Goal: Task Accomplishment & Management: Manage account settings

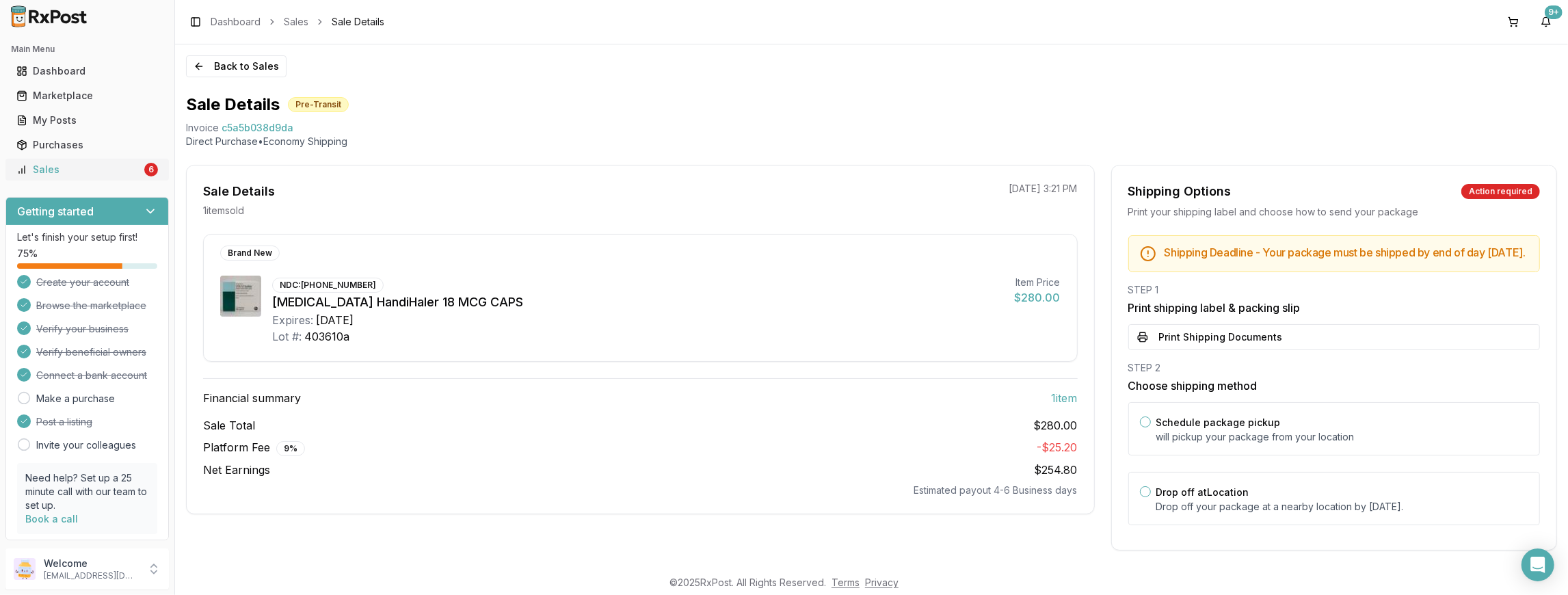
click at [66, 169] on div "Sales" at bounding box center [79, 169] width 125 height 13
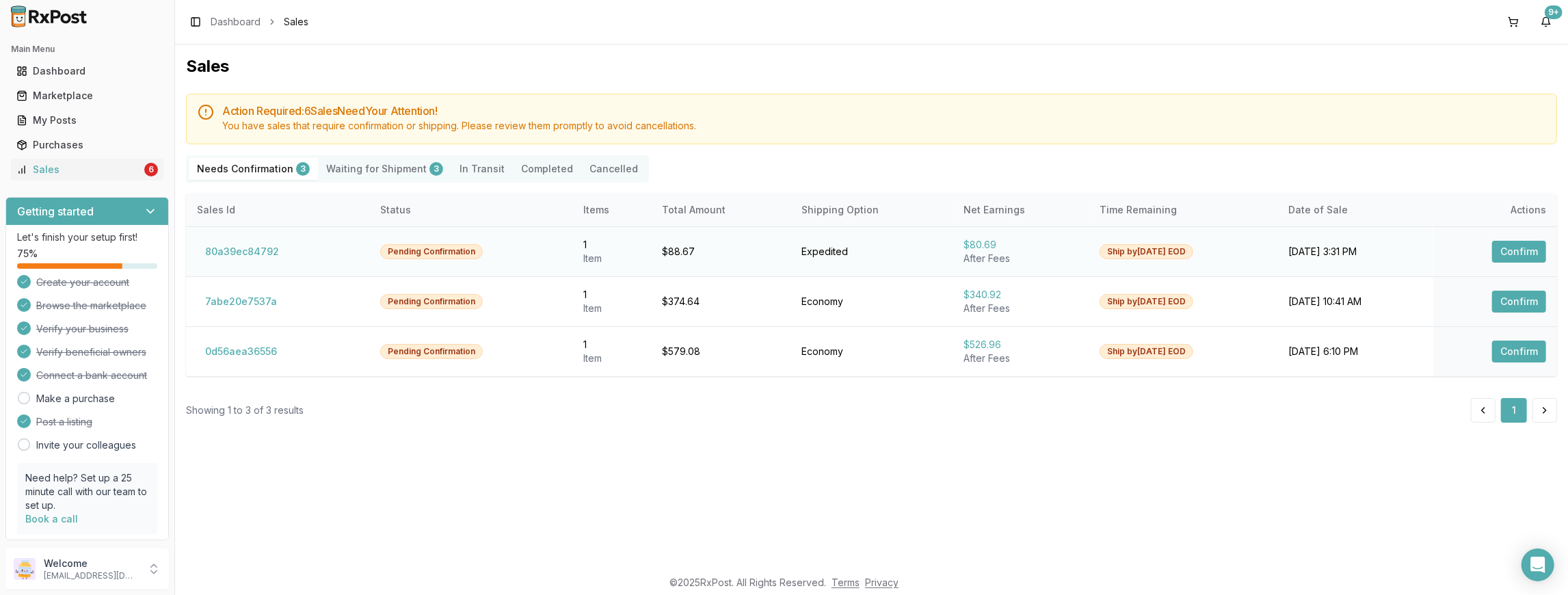
click at [1535, 249] on button "Confirm" at bounding box center [1519, 251] width 54 height 22
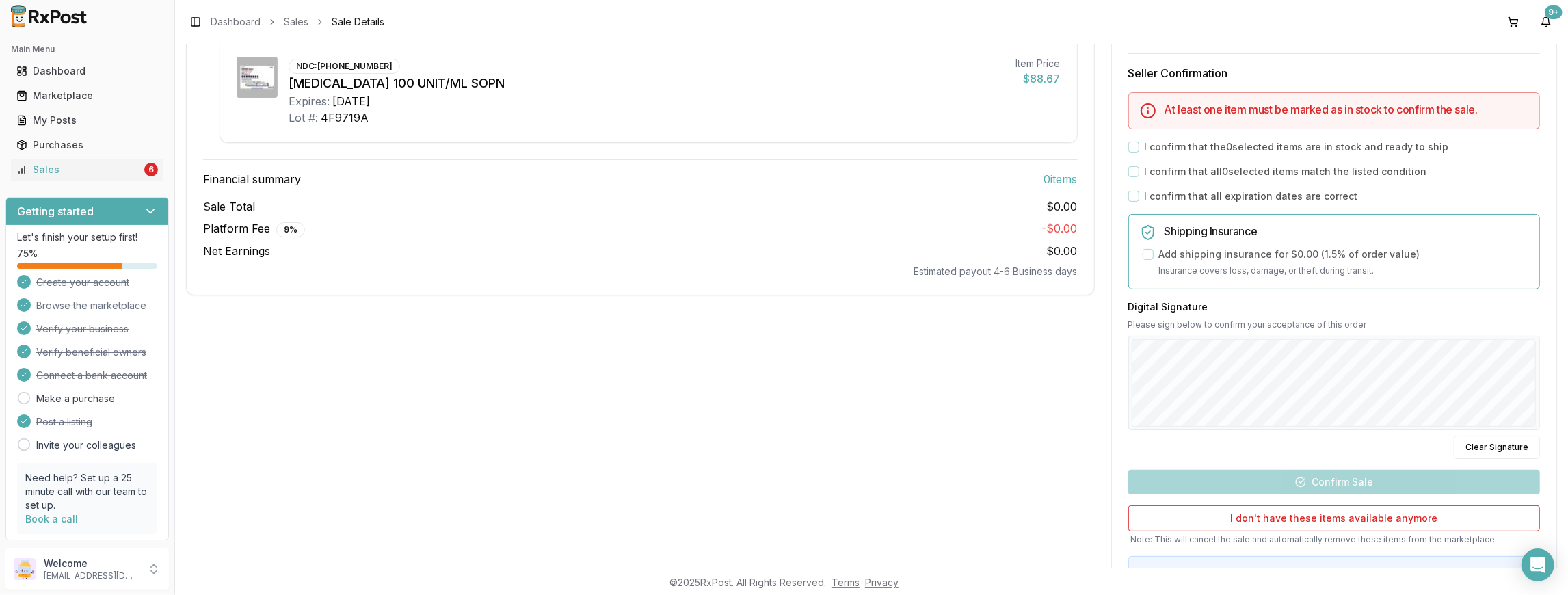
scroll to position [304, 0]
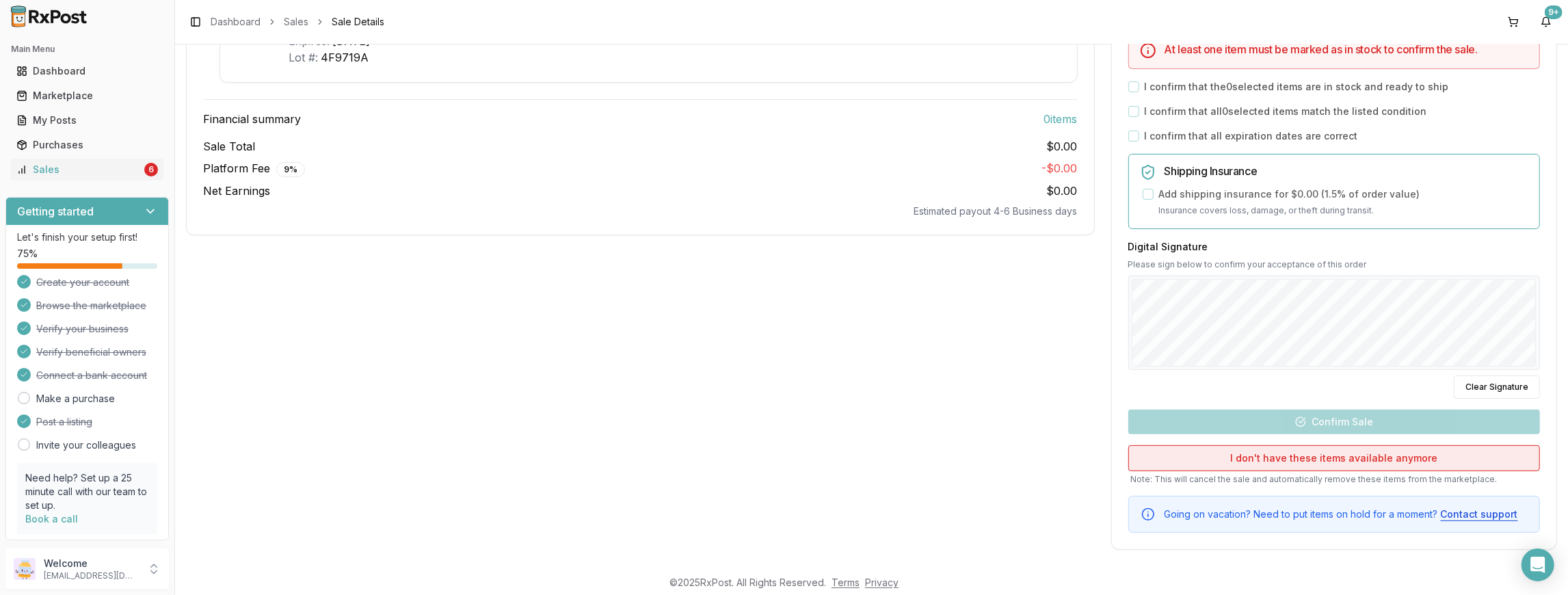
click at [1336, 453] on button "I don't have these items available anymore" at bounding box center [1334, 458] width 412 height 26
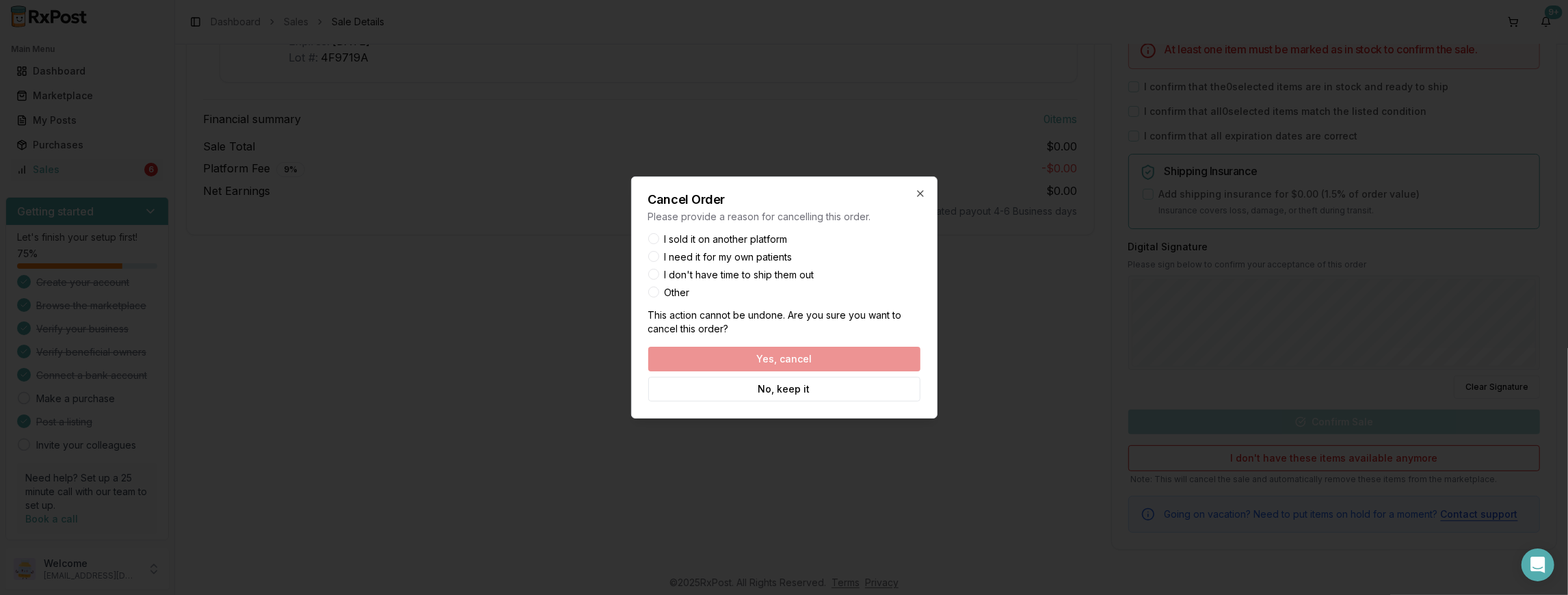
click at [678, 239] on label "I sold it on another platform" at bounding box center [726, 239] width 123 height 9
click at [659, 239] on button "I sold it on another platform" at bounding box center [653, 239] width 11 height 11
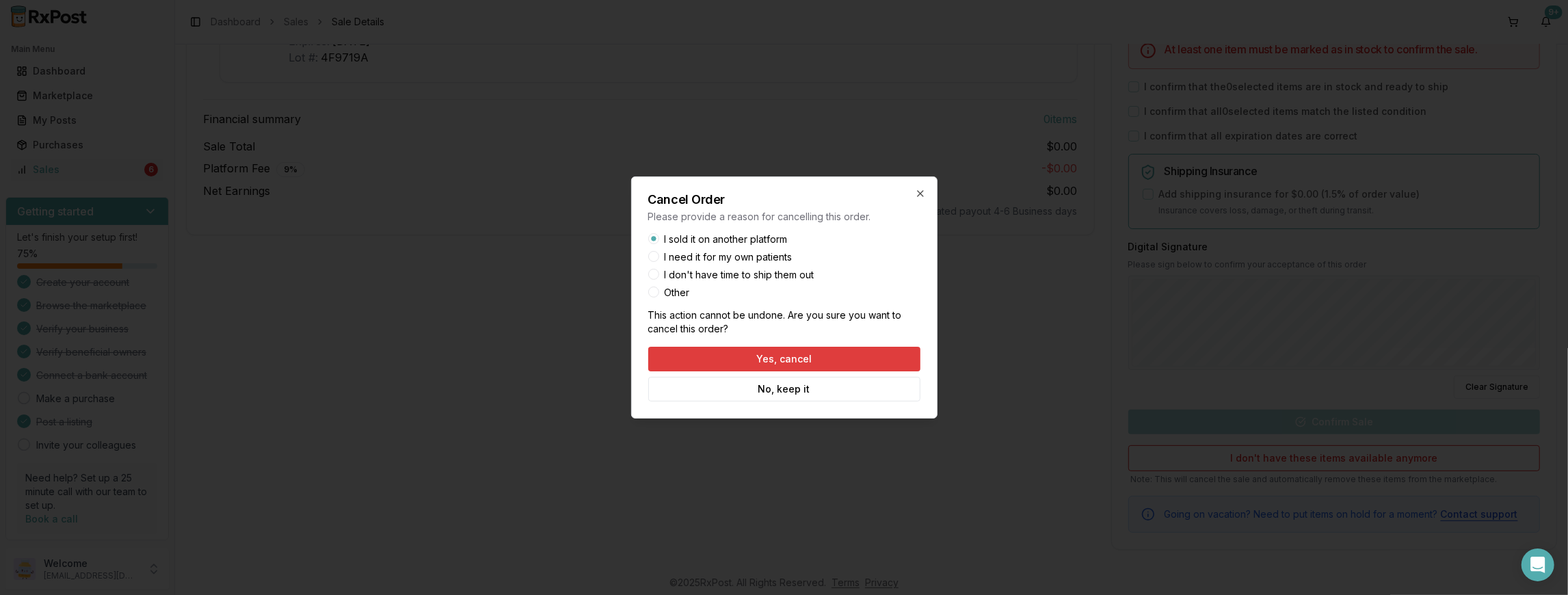
click at [830, 353] on button "Yes, cancel" at bounding box center [785, 359] width 272 height 25
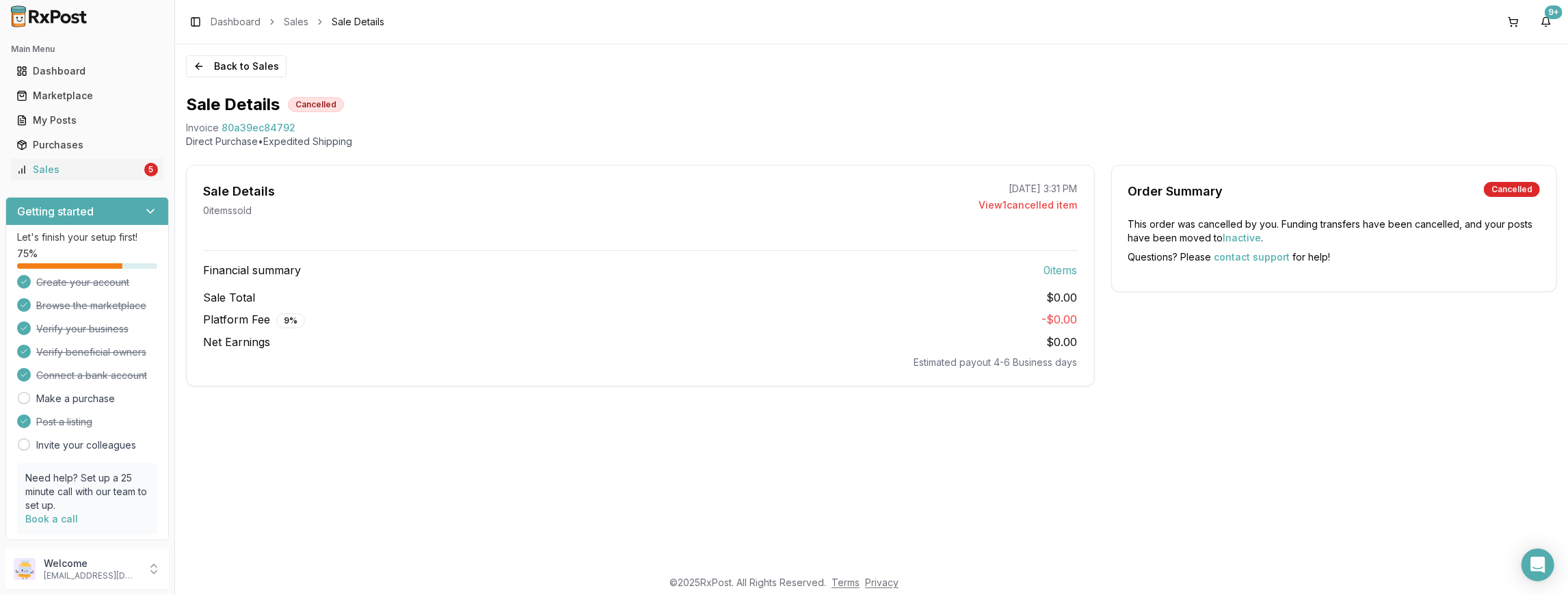
scroll to position [0, 0]
click at [38, 165] on div "Sales" at bounding box center [79, 169] width 125 height 13
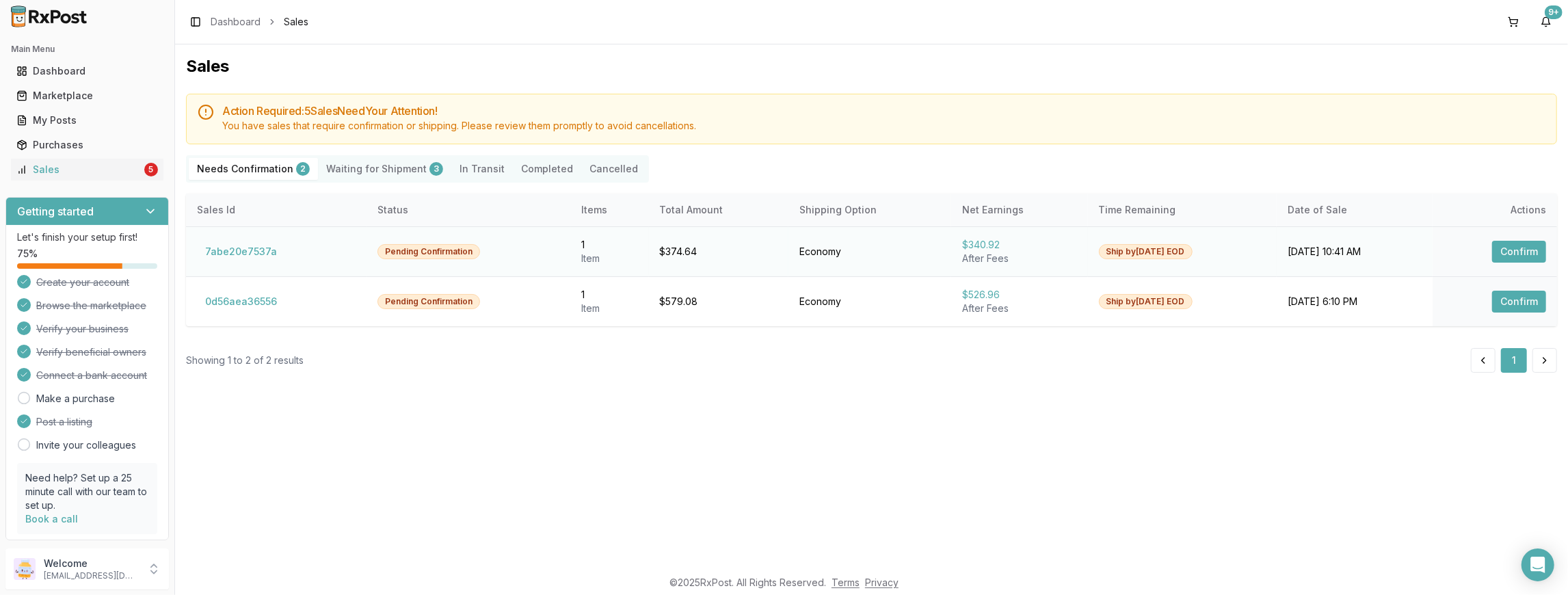
click at [1521, 250] on button "Confirm" at bounding box center [1519, 251] width 54 height 22
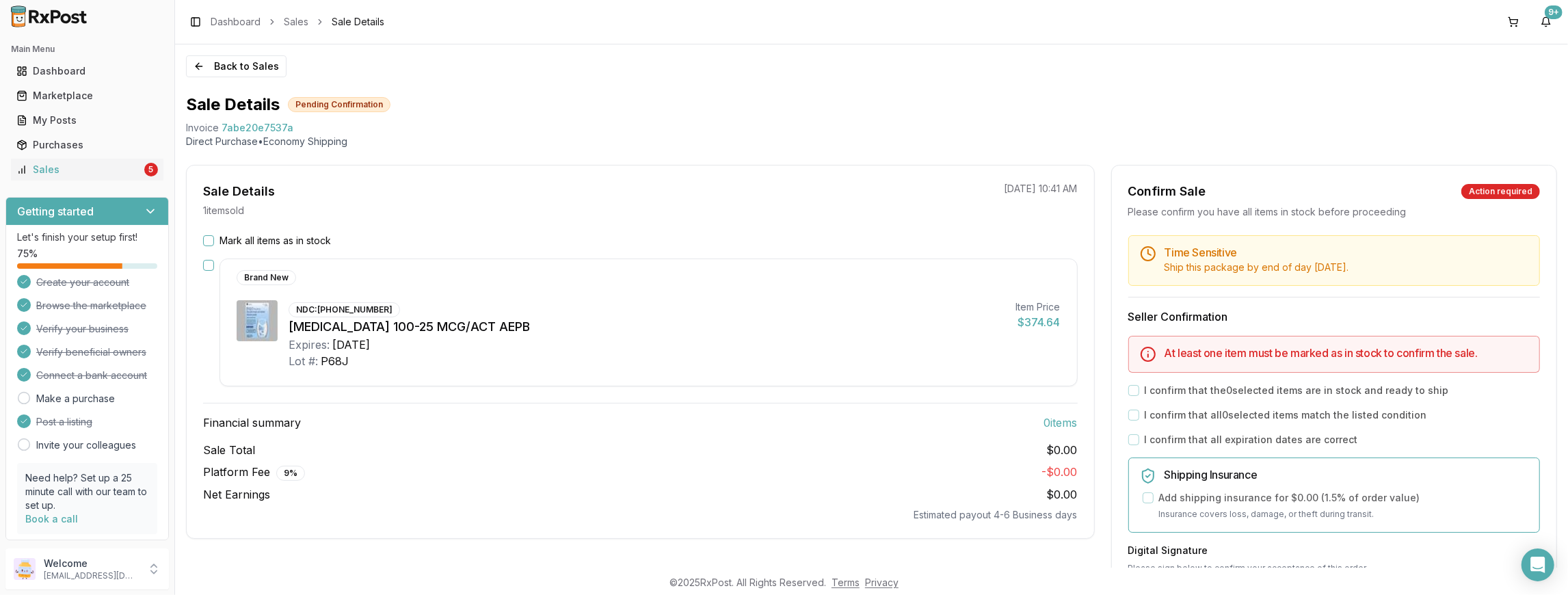
click at [206, 242] on button "Mark all items as in stock" at bounding box center [208, 241] width 11 height 11
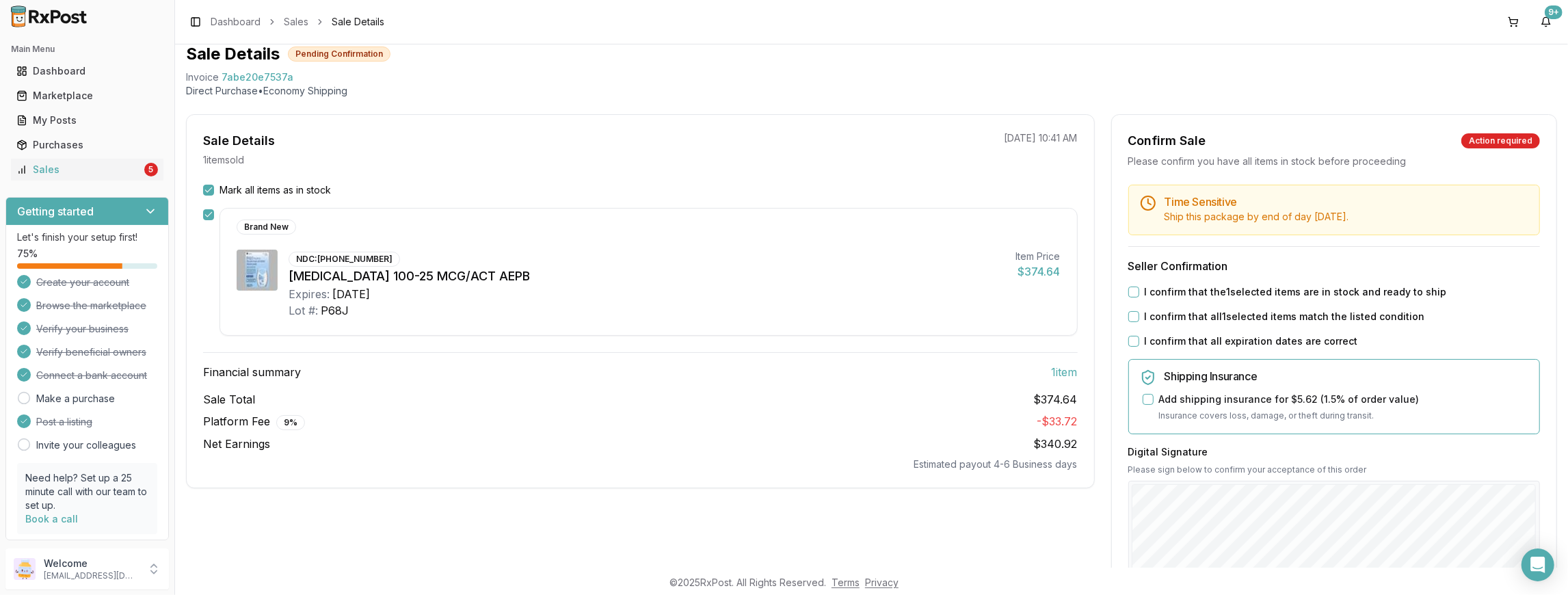
scroll to position [148, 0]
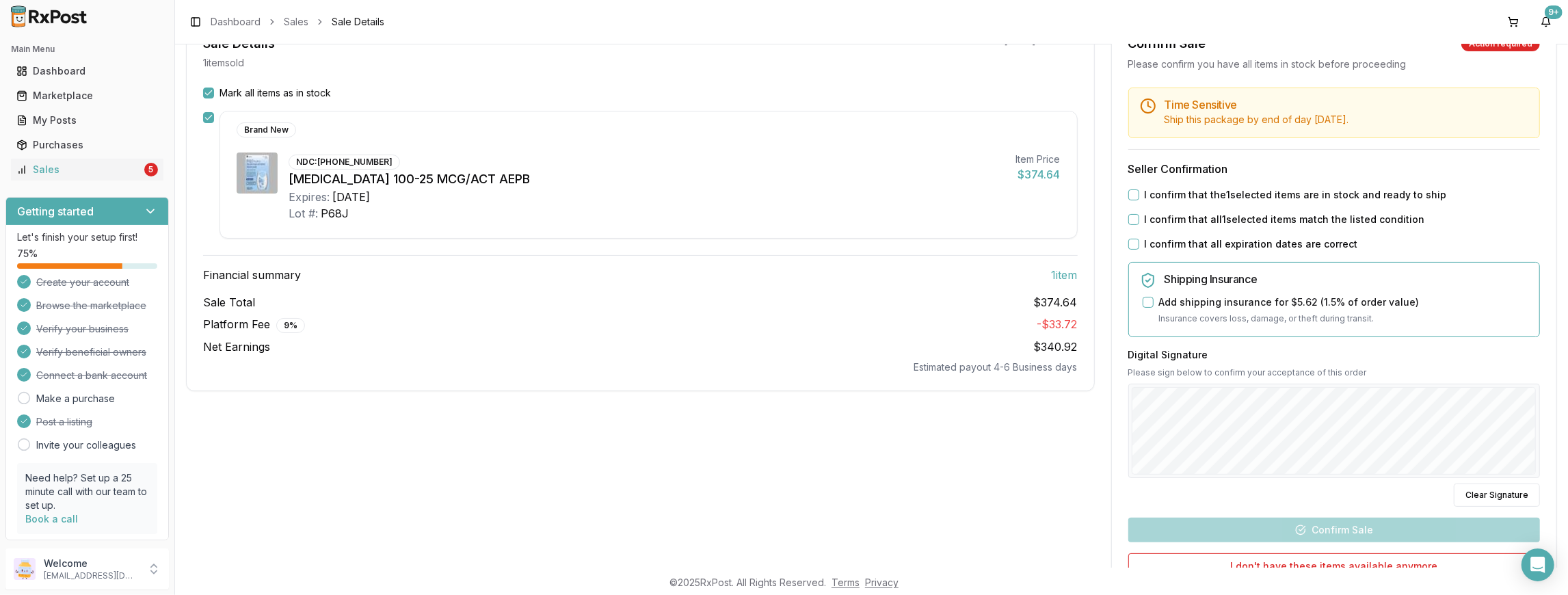
click at [1129, 197] on button "I confirm that the 1 selected items are in stock and ready to ship" at bounding box center [1133, 195] width 11 height 11
click at [1134, 220] on button "I confirm that all 1 selected items match the listed condition" at bounding box center [1133, 219] width 11 height 11
click at [1131, 239] on button "I confirm that all expiration dates are correct" at bounding box center [1133, 244] width 11 height 11
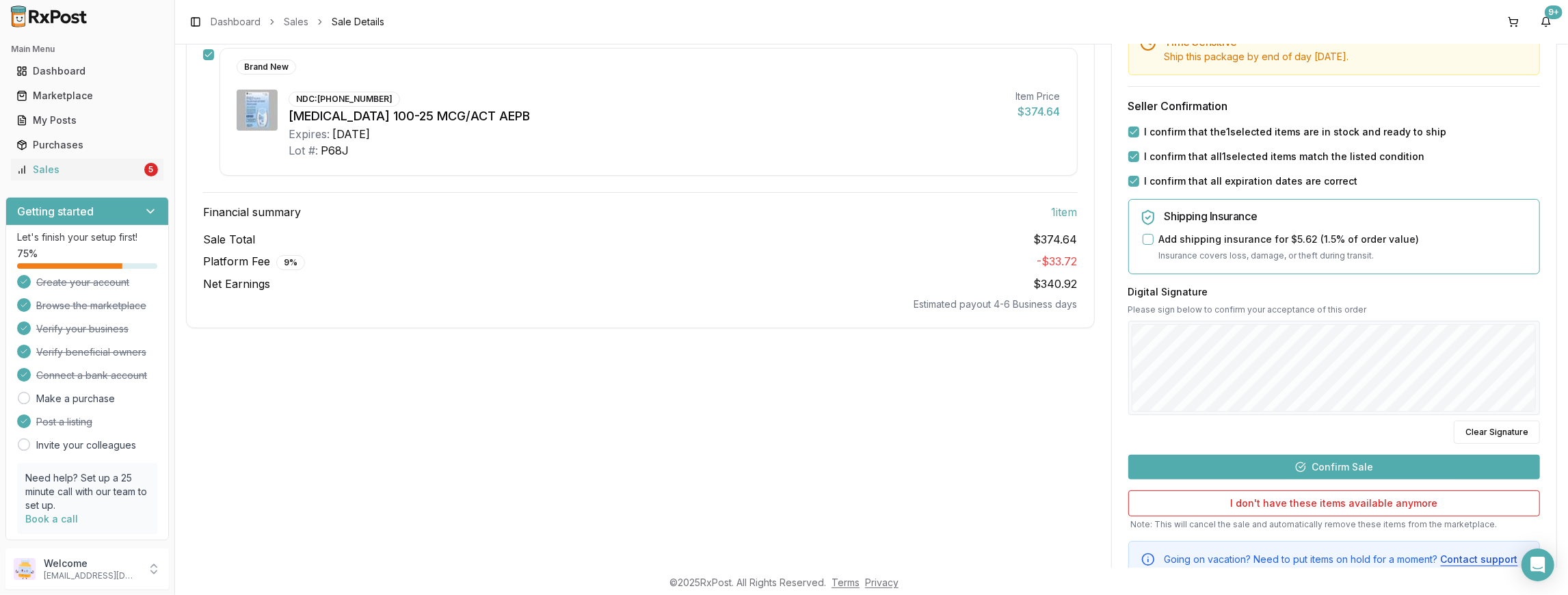
scroll to position [256, 0]
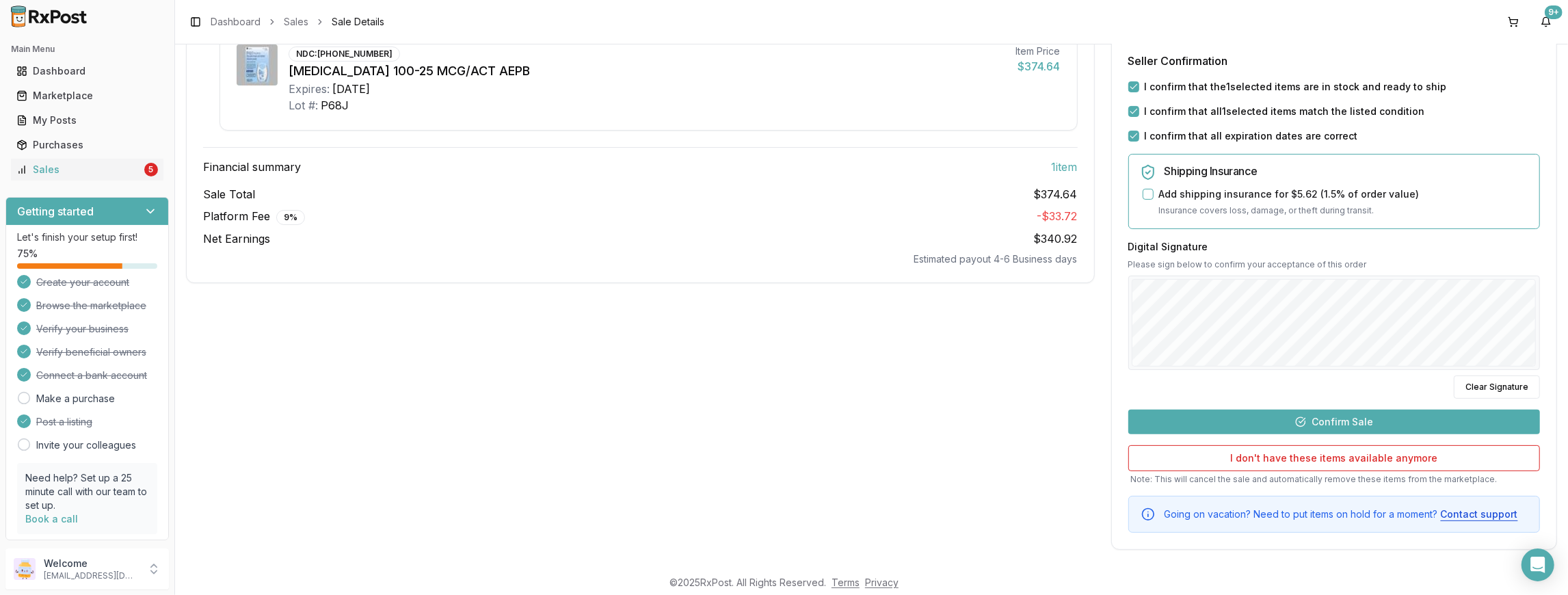
click at [1323, 415] on button "Confirm Sale" at bounding box center [1334, 422] width 412 height 25
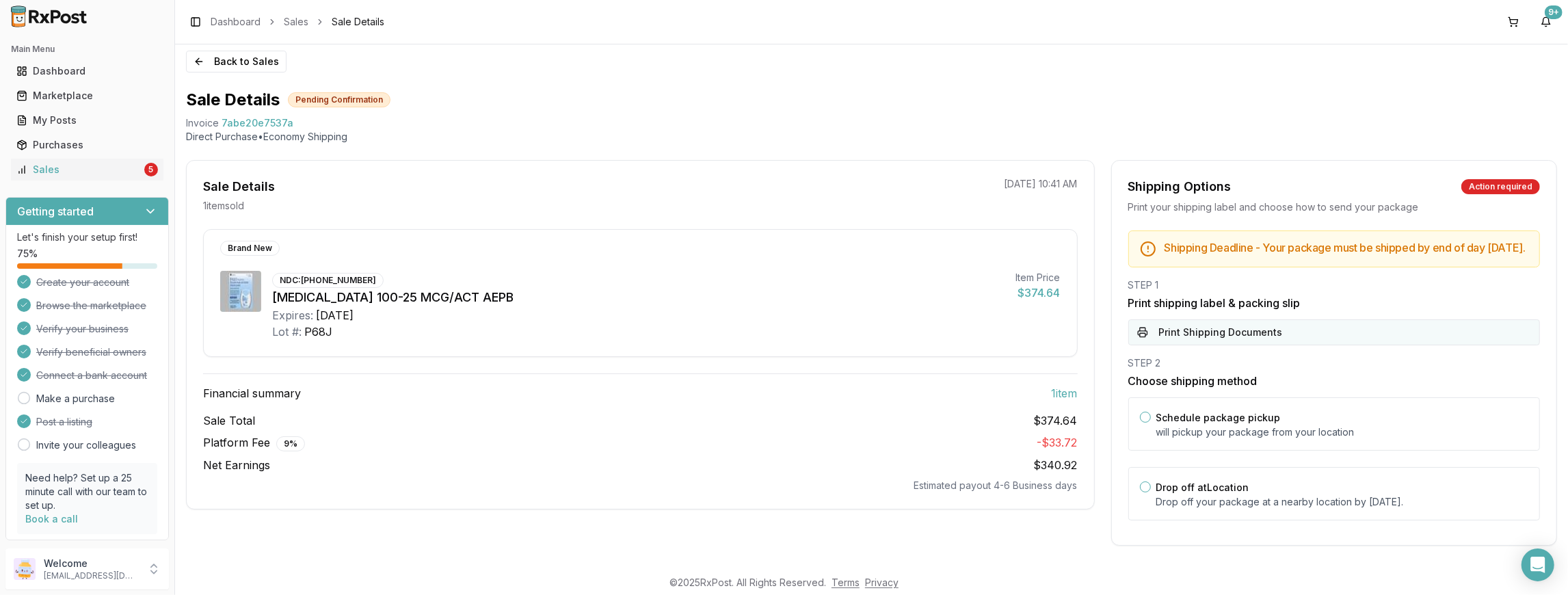
click at [1250, 336] on button "Print Shipping Documents" at bounding box center [1334, 332] width 412 height 26
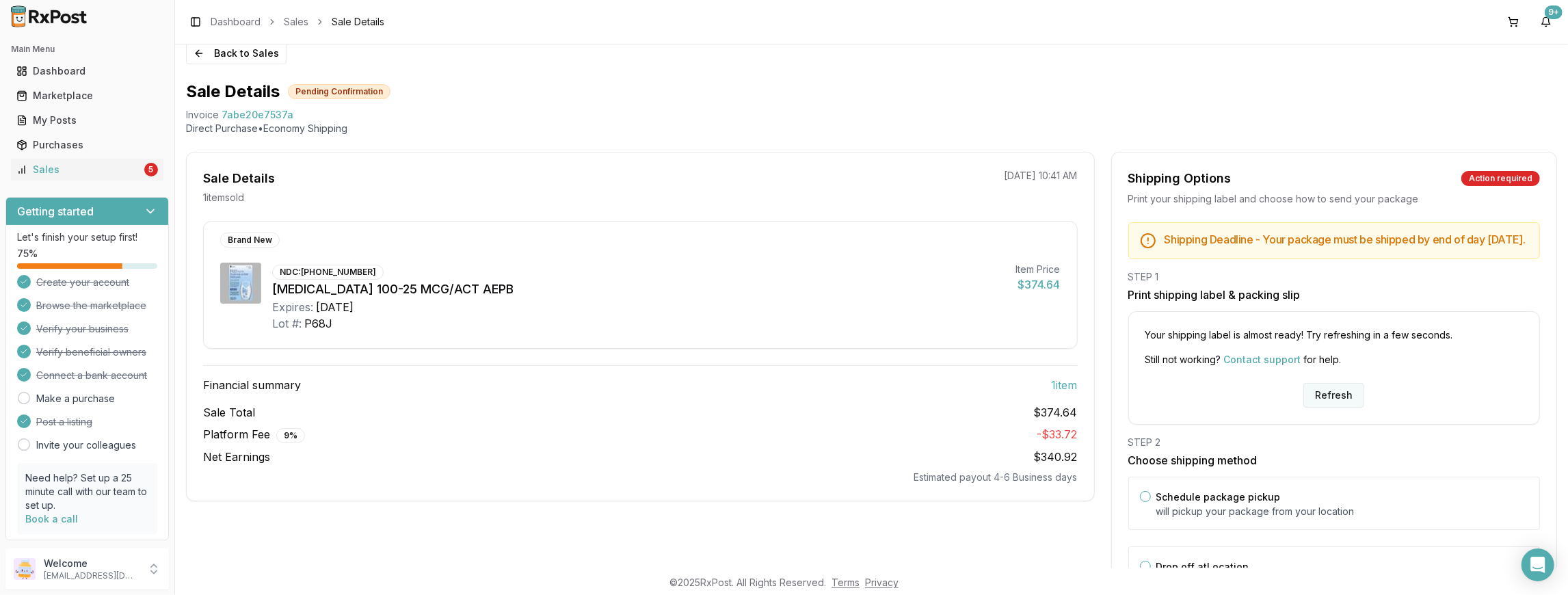
click at [1327, 408] on button "Refresh" at bounding box center [1334, 395] width 61 height 25
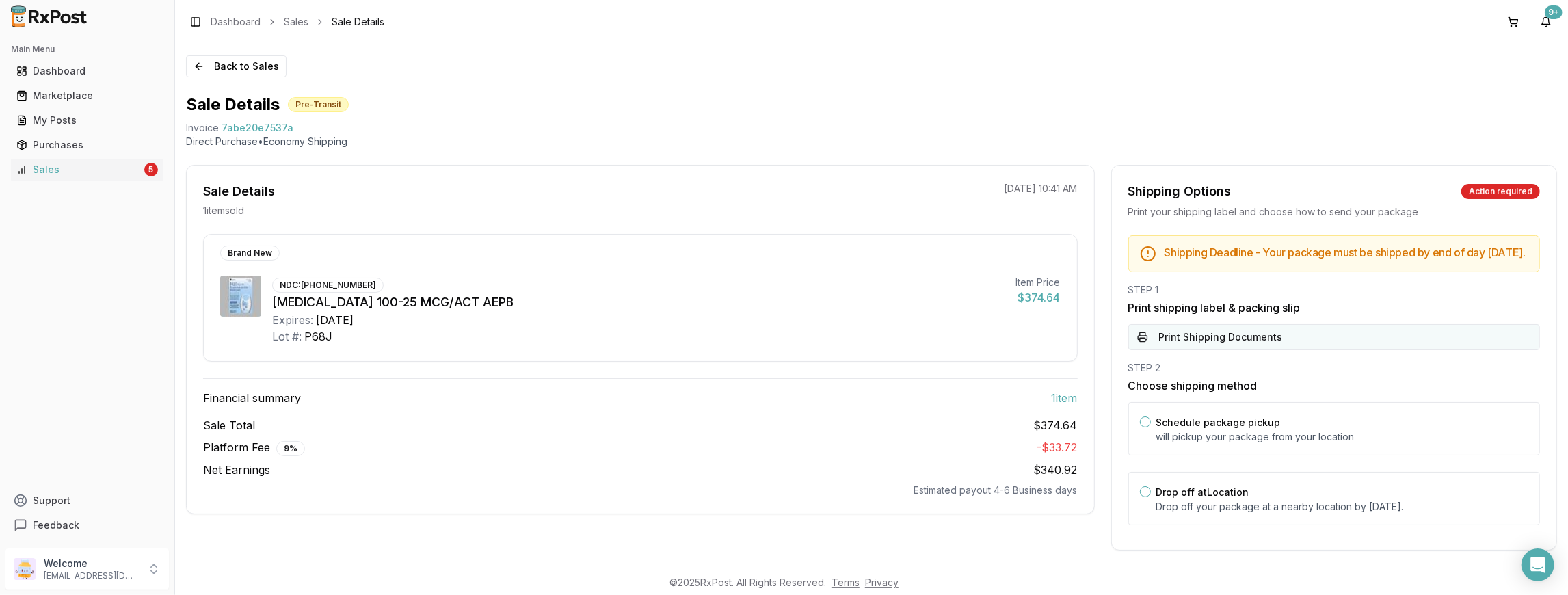
click at [1224, 346] on button "Print Shipping Documents" at bounding box center [1334, 337] width 412 height 26
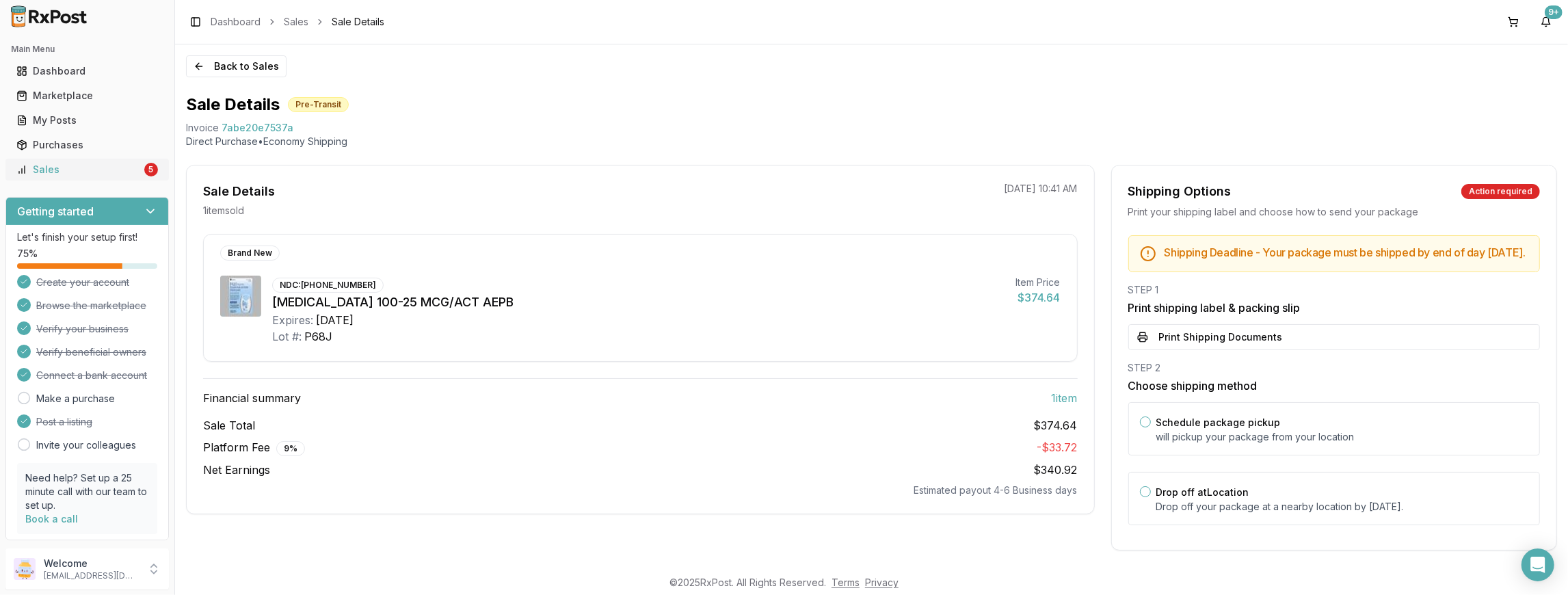
click at [70, 171] on div "Sales" at bounding box center [79, 169] width 125 height 13
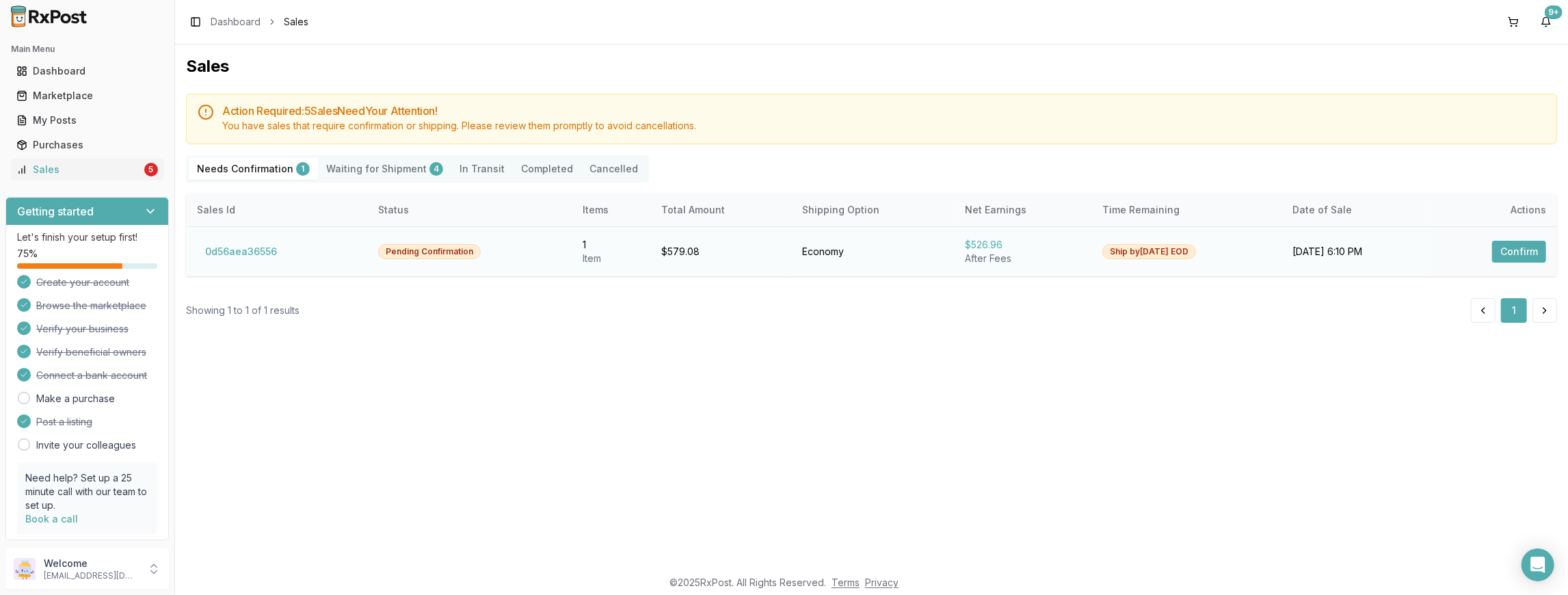
click at [1527, 253] on button "Confirm" at bounding box center [1519, 251] width 54 height 22
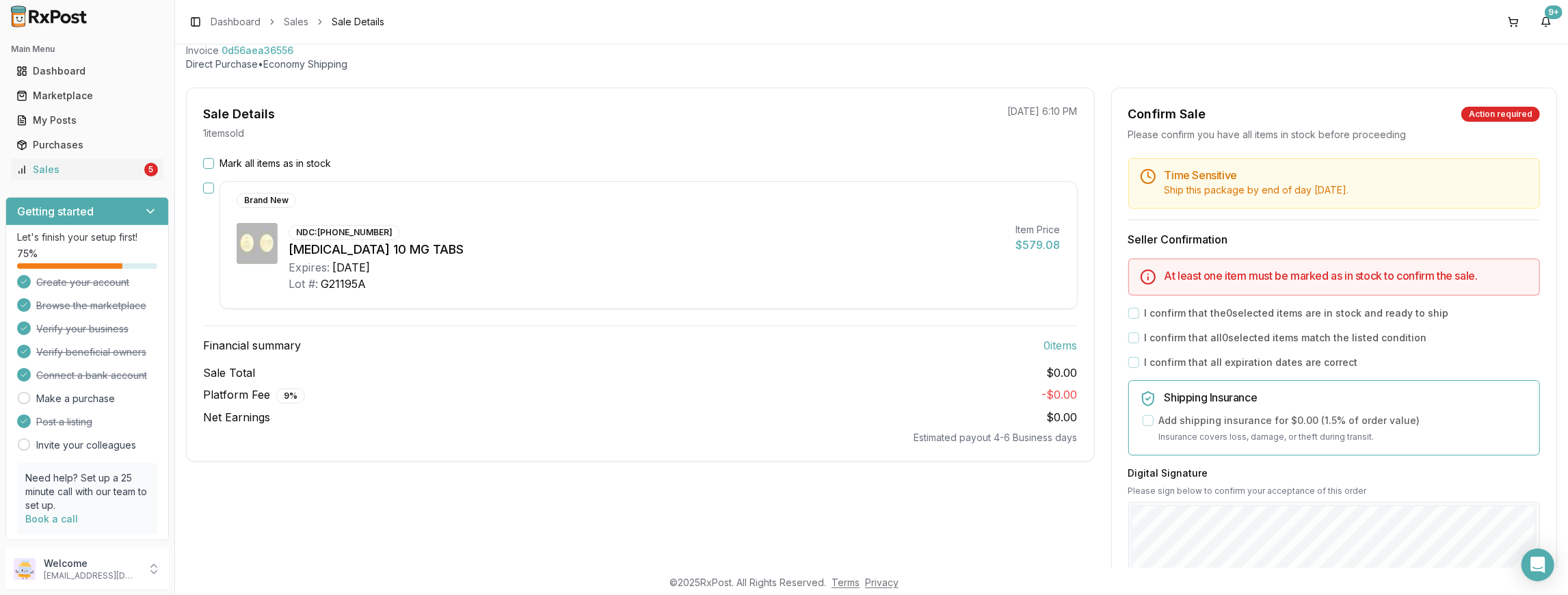
scroll to position [80, 0]
click at [210, 163] on button "Mark all items as in stock" at bounding box center [208, 161] width 11 height 11
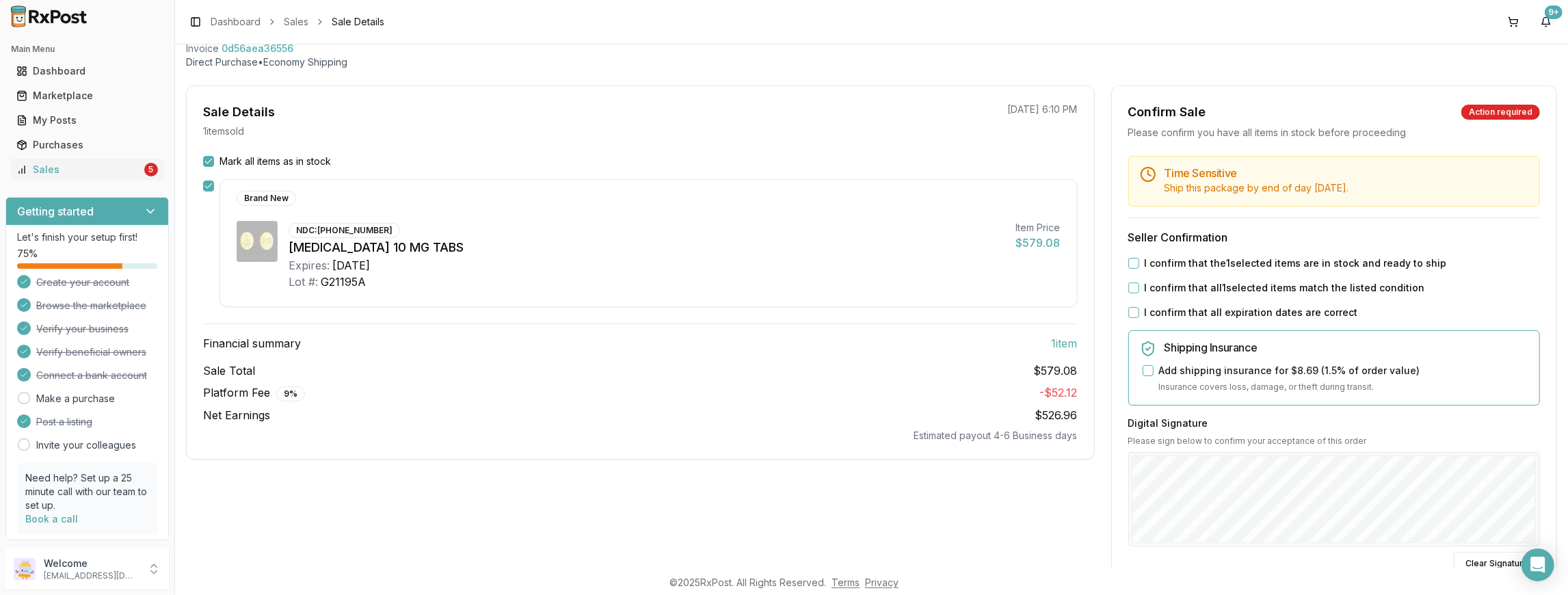
click at [1128, 265] on button "I confirm that the 1 selected items are in stock and ready to ship" at bounding box center [1133, 263] width 11 height 11
click at [1126, 295] on div "Time Sensitive Ship this package by end of day Wednesday, September 17th . Sell…" at bounding box center [1334, 433] width 444 height 554
click at [1130, 286] on button "I confirm that all 1 selected items match the listed condition" at bounding box center [1133, 288] width 11 height 11
click at [1130, 311] on button "I confirm that all expiration dates are correct" at bounding box center [1133, 312] width 11 height 11
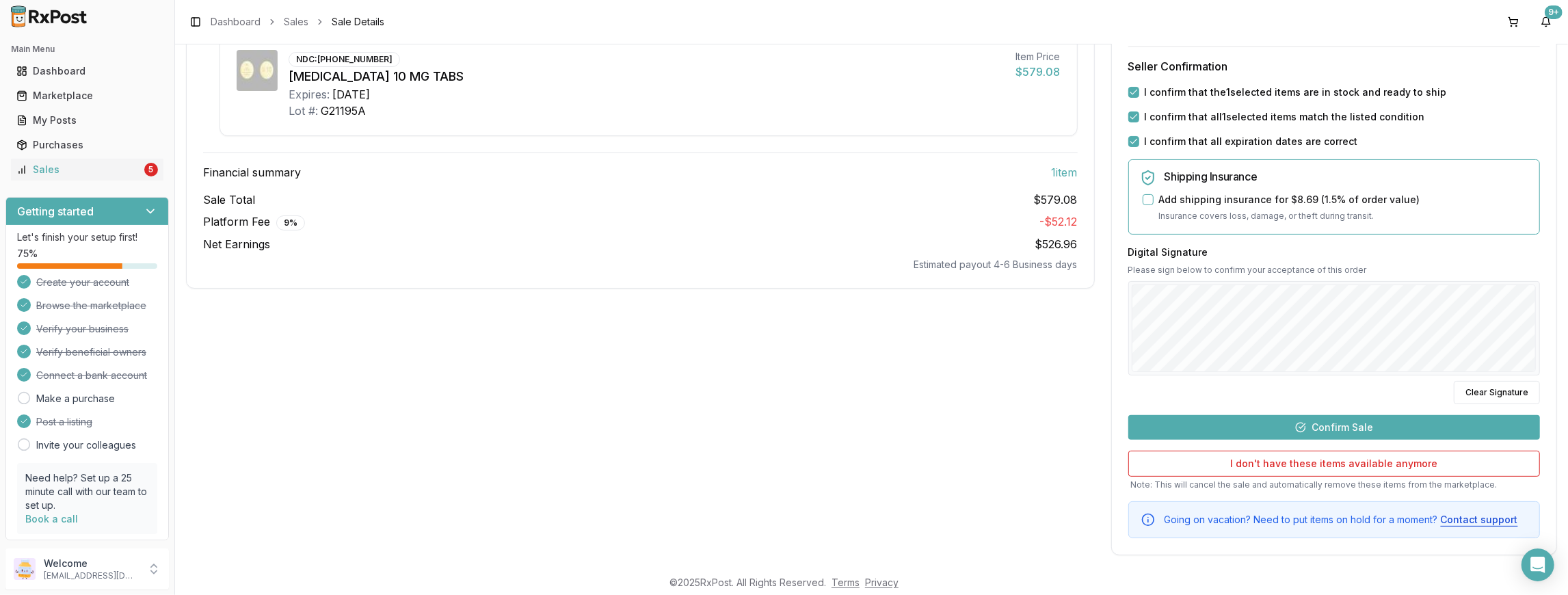
click at [1315, 423] on button "Confirm Sale" at bounding box center [1334, 427] width 412 height 25
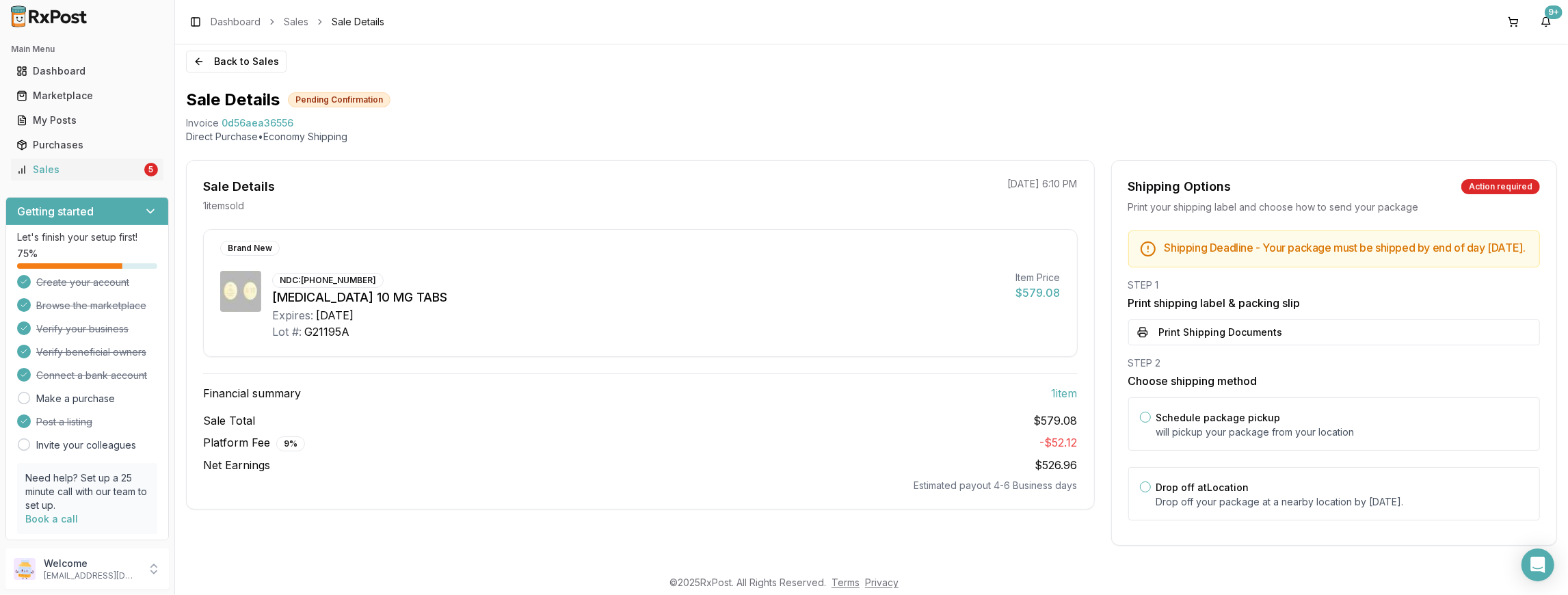
scroll to position [13, 0]
click at [1269, 330] on button "Print Shipping Documents" at bounding box center [1334, 332] width 412 height 26
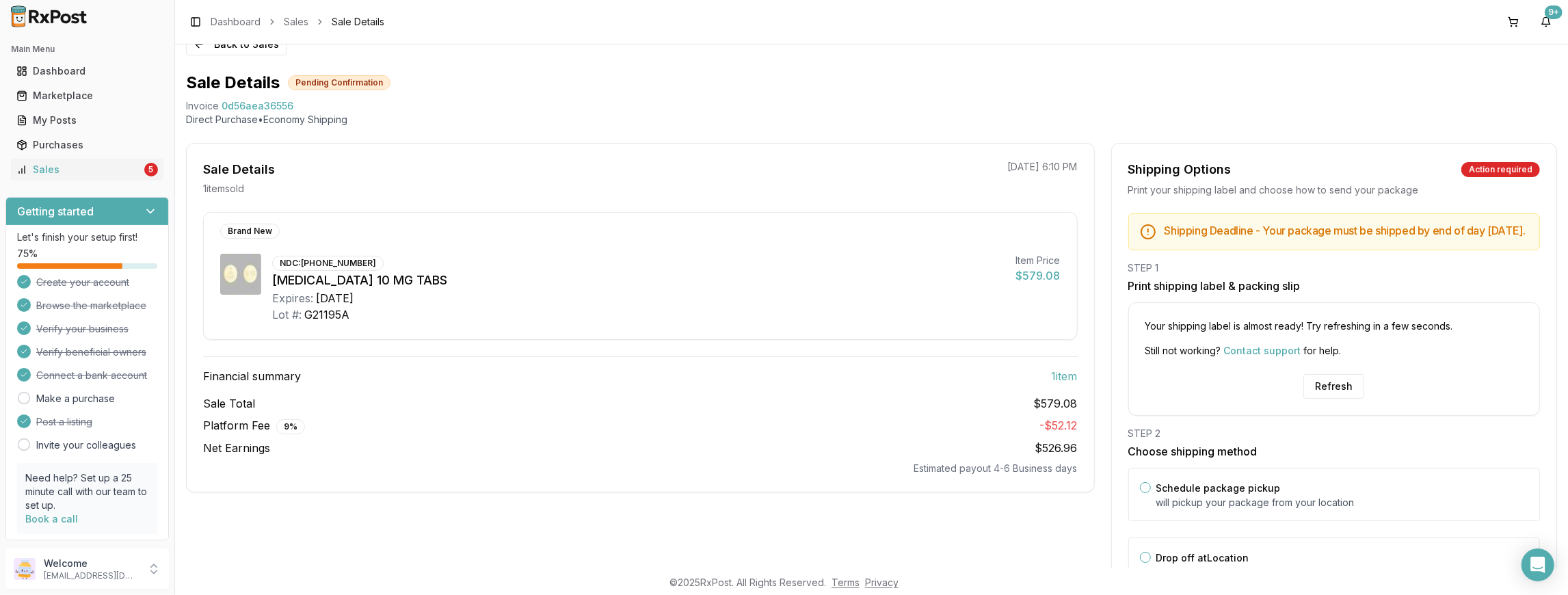
scroll to position [25, 0]
click at [1332, 394] on button "Refresh" at bounding box center [1334, 383] width 61 height 25
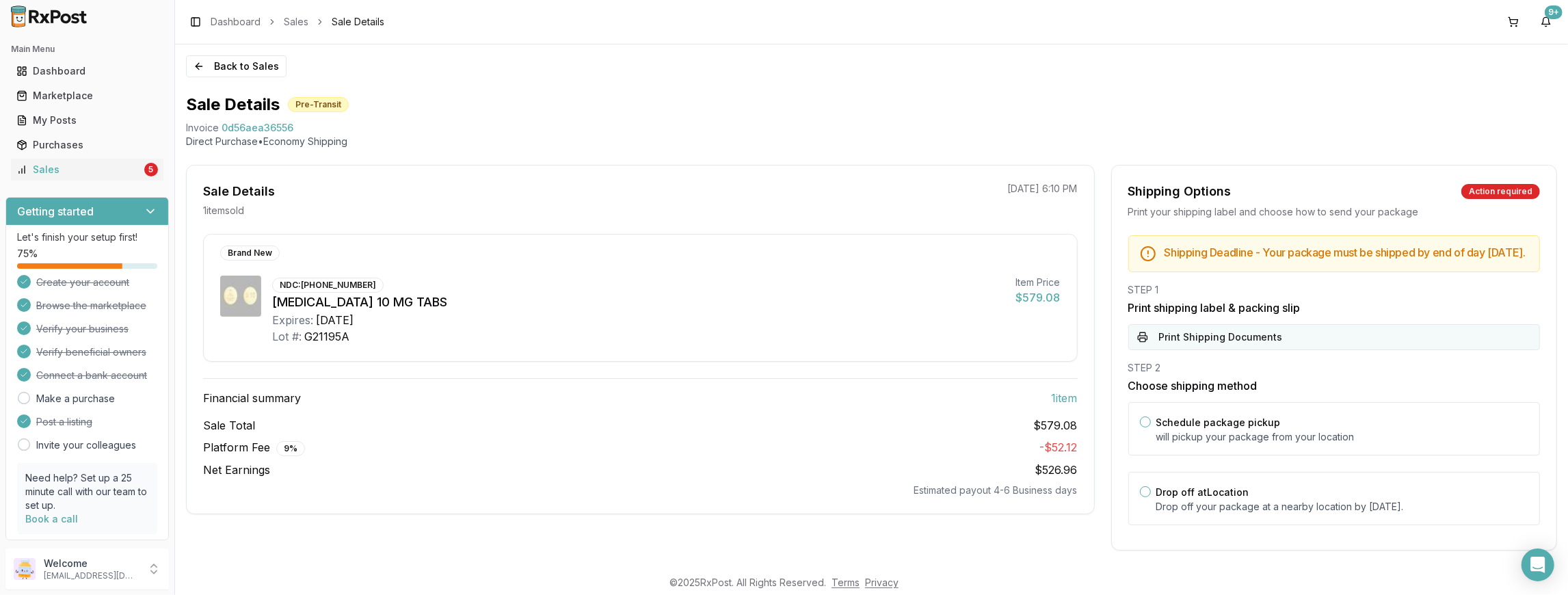
click at [1247, 349] on button "Print Shipping Documents" at bounding box center [1334, 337] width 412 height 26
click at [98, 111] on link "My Posts" at bounding box center [87, 120] width 153 height 25
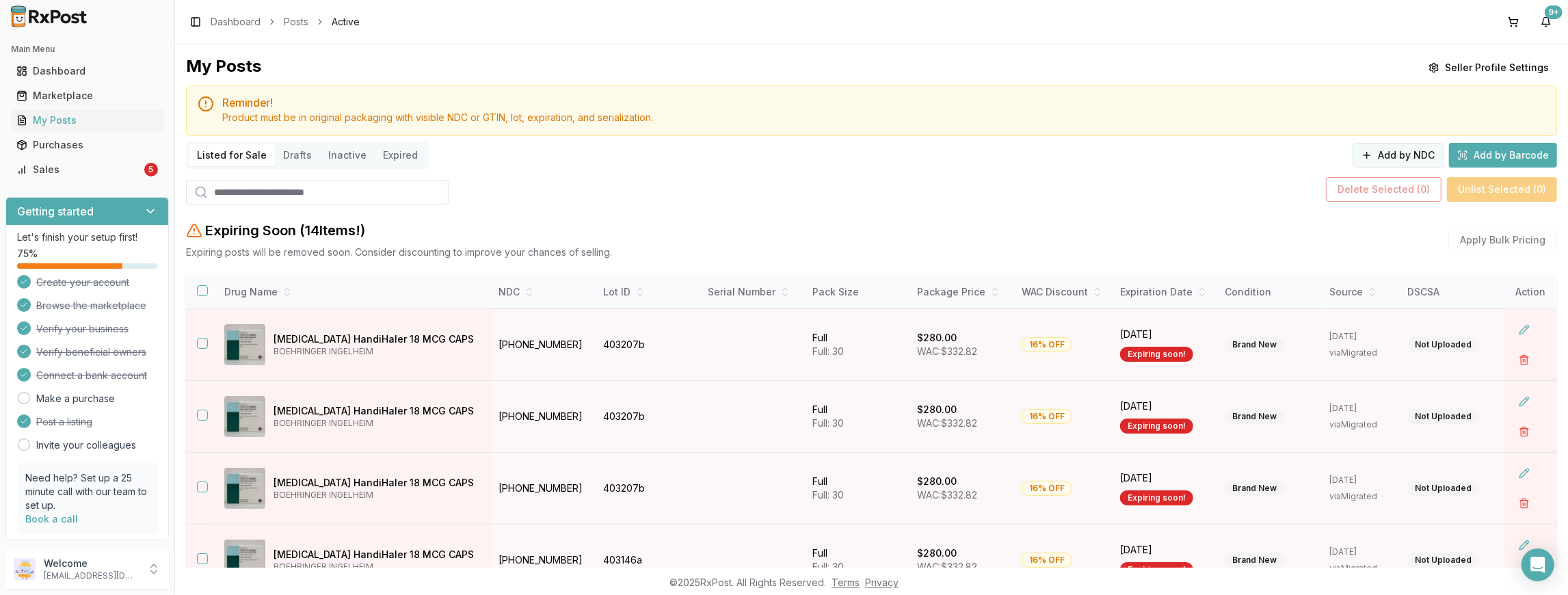
click at [1411, 153] on button "Add by NDC" at bounding box center [1398, 155] width 91 height 25
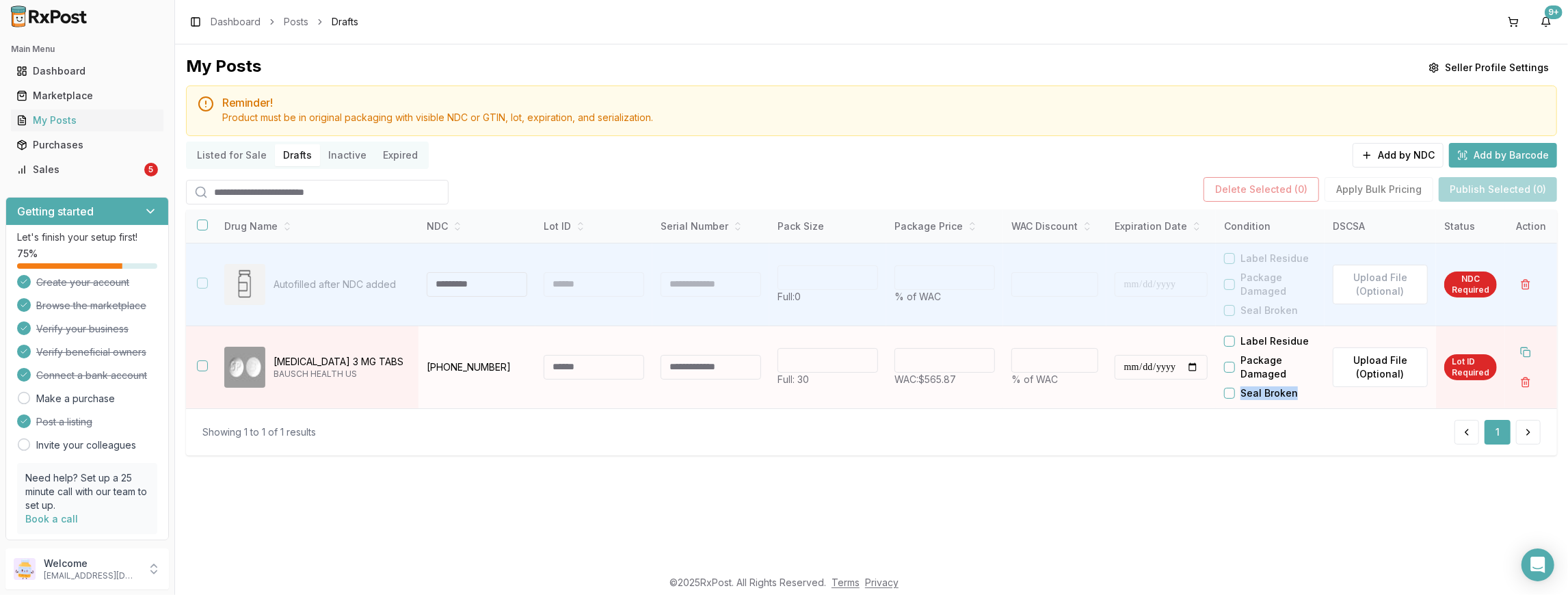
drag, startPoint x: 1308, startPoint y: 395, endPoint x: 1253, endPoint y: 391, distance: 55.1
click at [1253, 391] on div "Seal Broken" at bounding box center [1274, 393] width 101 height 13
copy label "Seal Broken"
click at [72, 175] on div "Sales" at bounding box center [79, 169] width 125 height 13
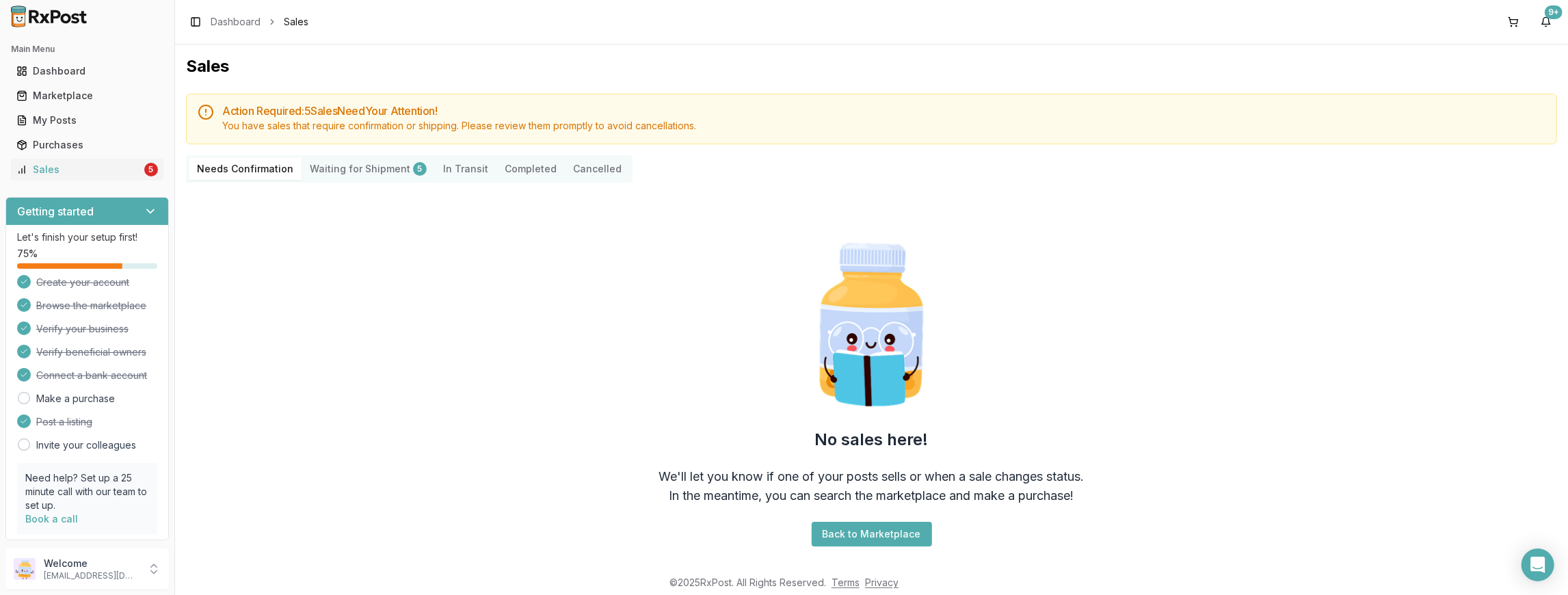
click at [349, 160] on Shipment "Waiting for Shipment 5" at bounding box center [368, 169] width 133 height 22
click at [369, 174] on Shipment "Waiting for Shipment 5" at bounding box center [368, 169] width 133 height 22
click at [390, 167] on Shipment "Waiting for Shipment 5" at bounding box center [368, 169] width 133 height 22
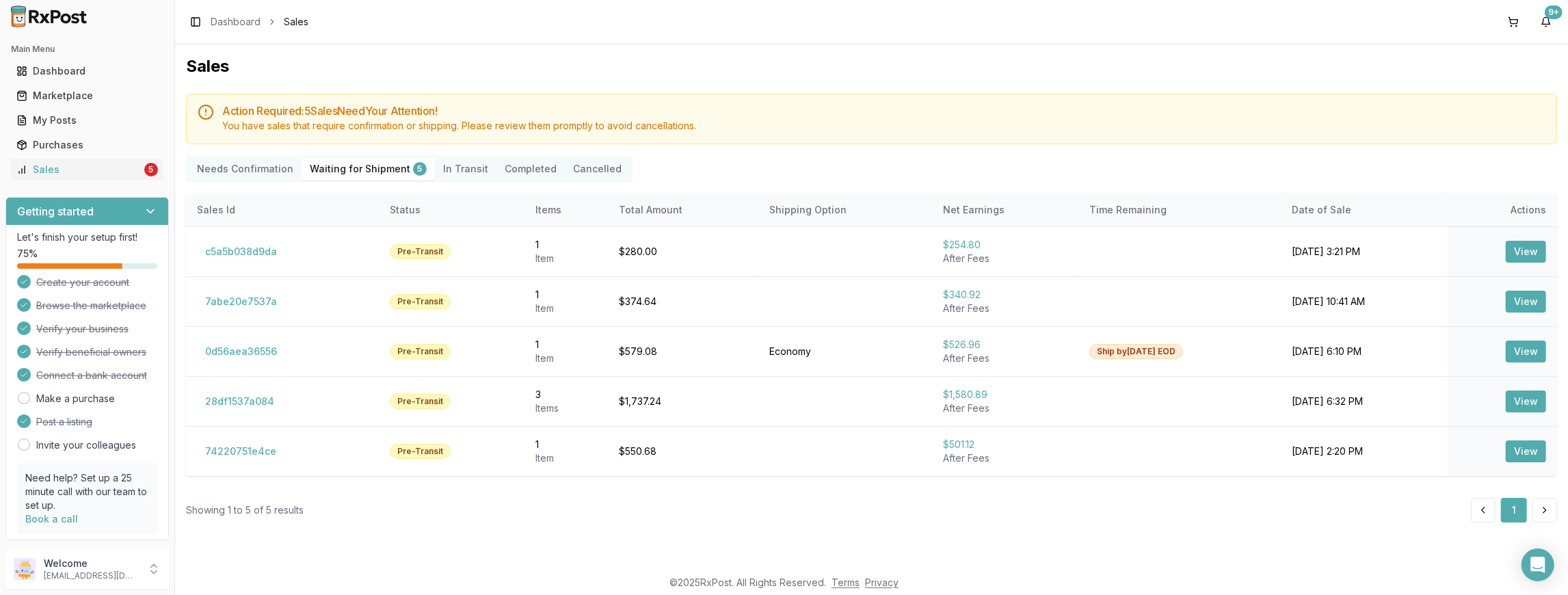
click at [343, 174] on Shipment "Waiting for Shipment 5" at bounding box center [368, 169] width 133 height 22
click at [1526, 251] on button "View" at bounding box center [1525, 251] width 40 height 22
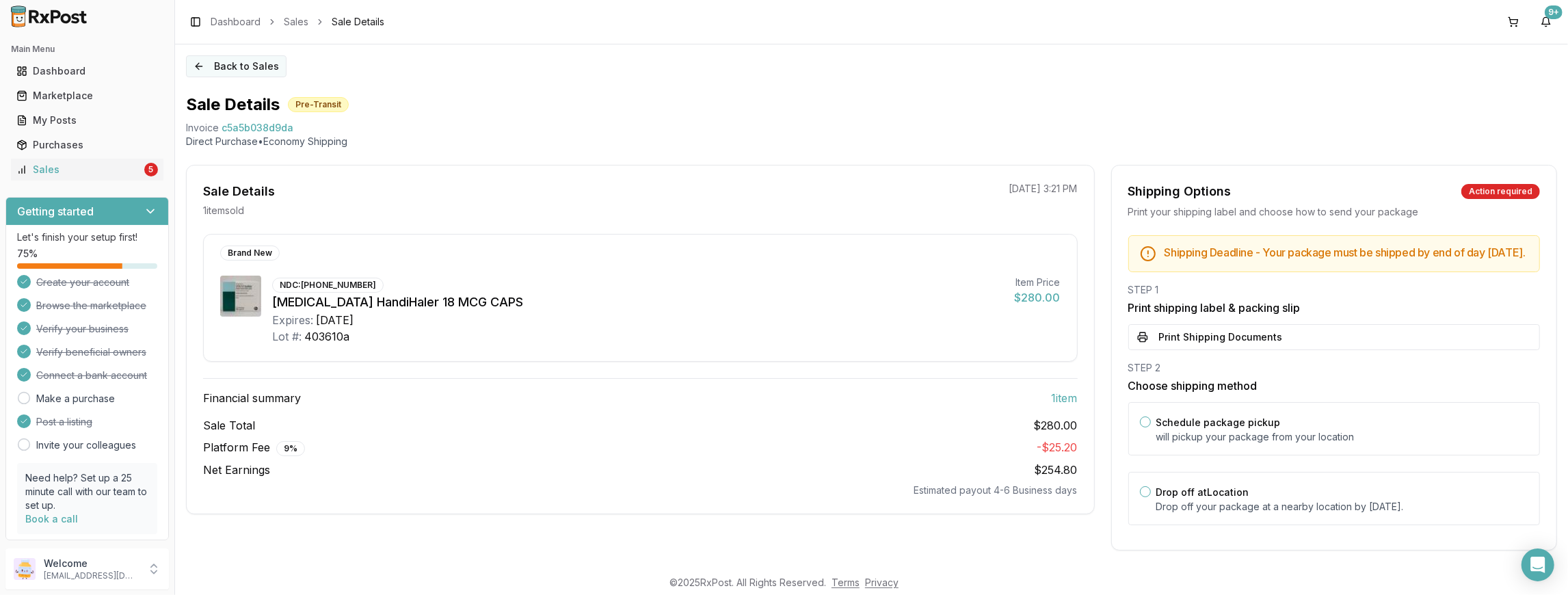
click at [203, 65] on button "Back to Sales" at bounding box center [236, 66] width 101 height 22
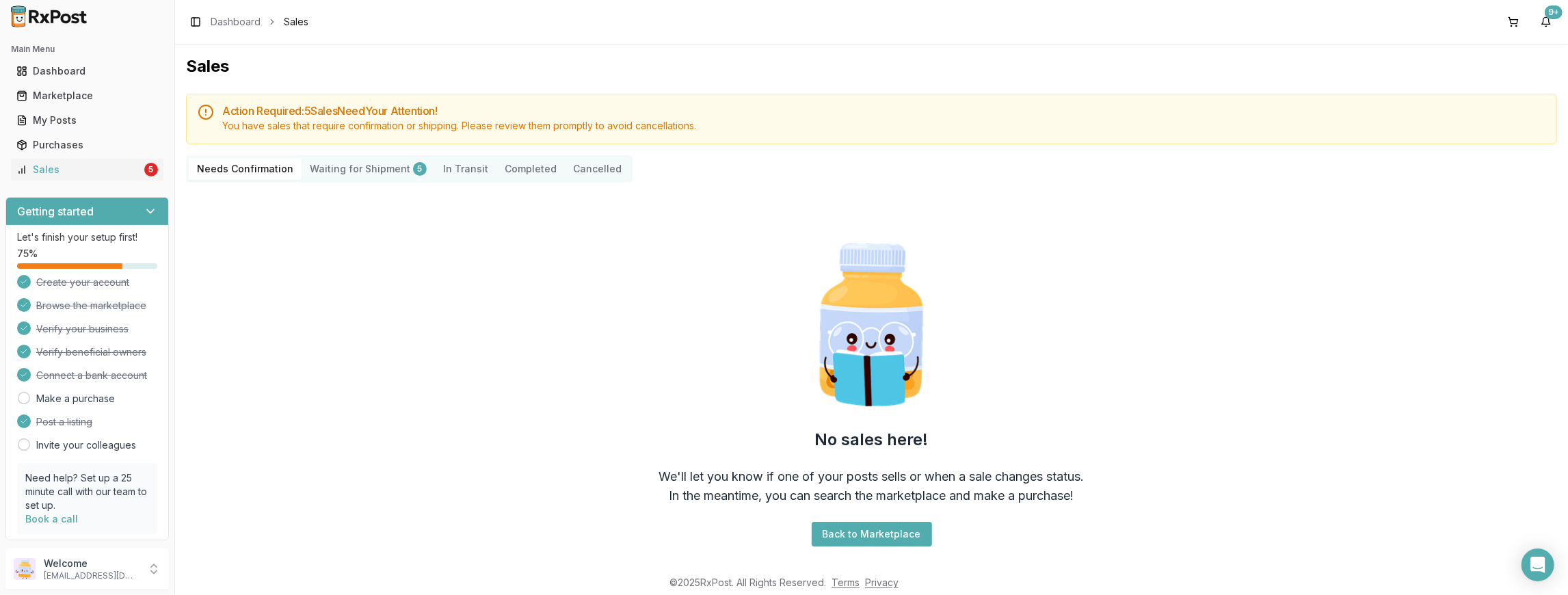
drag, startPoint x: 364, startPoint y: 178, endPoint x: 370, endPoint y: 182, distance: 7.2
click at [365, 178] on Shipment "Waiting for Shipment 5" at bounding box center [368, 169] width 133 height 22
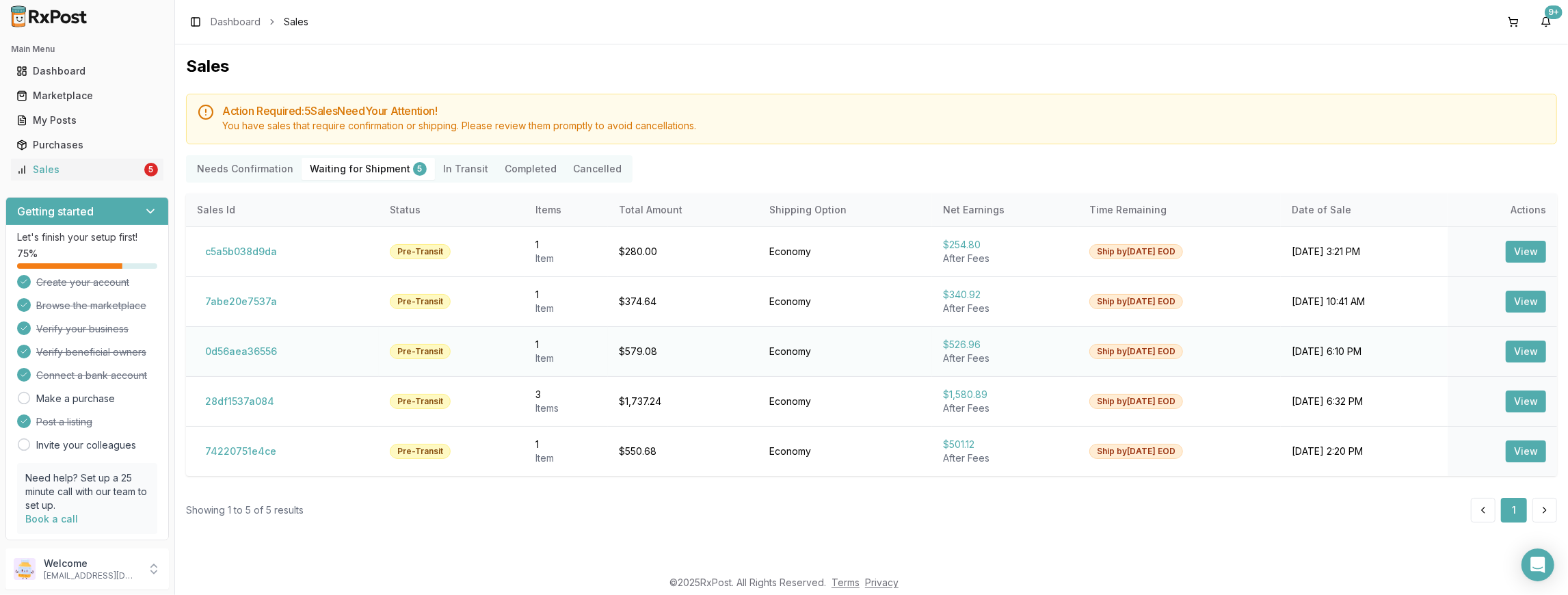
click at [1537, 347] on button "View" at bounding box center [1525, 351] width 40 height 22
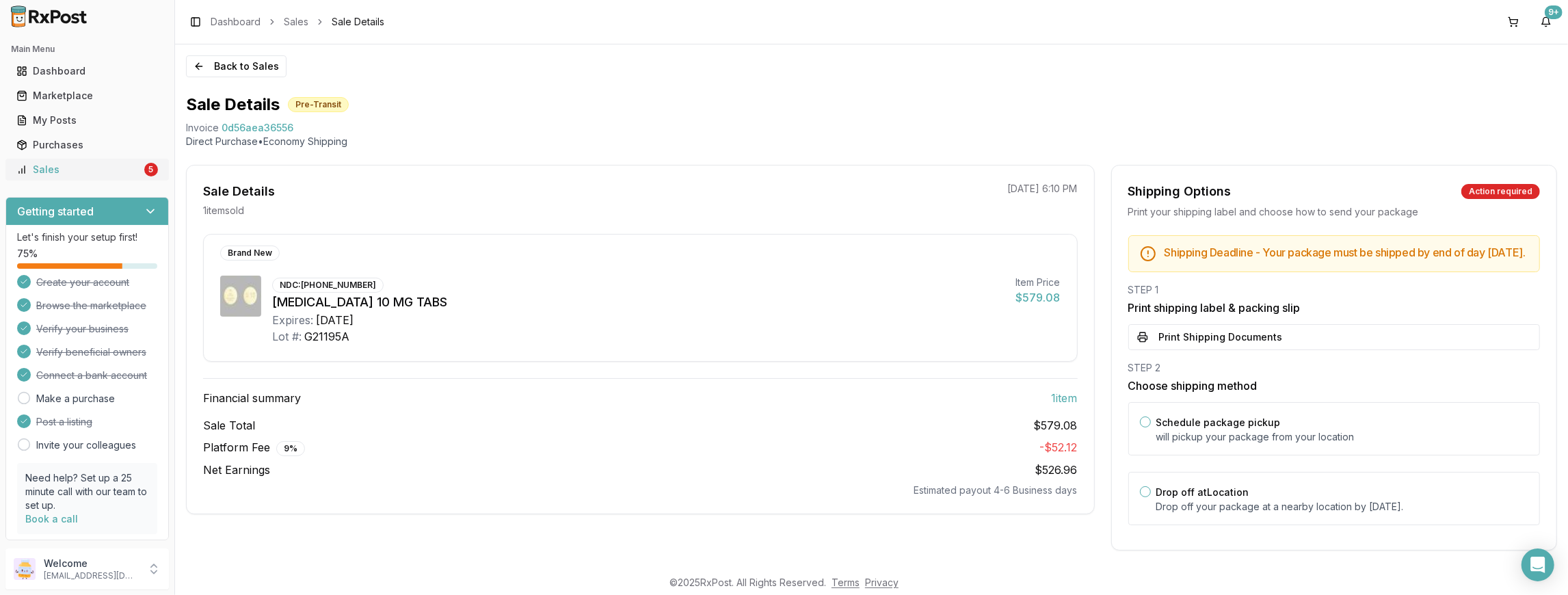
click at [64, 164] on div "Sales" at bounding box center [79, 169] width 125 height 13
